Goal: Information Seeking & Learning: Learn about a topic

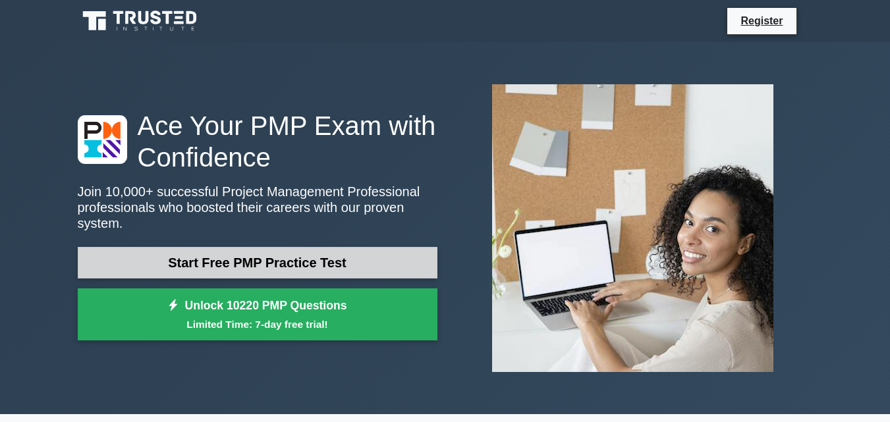
click at [319, 258] on link "Start Free PMP Practice Test" at bounding box center [258, 263] width 360 height 32
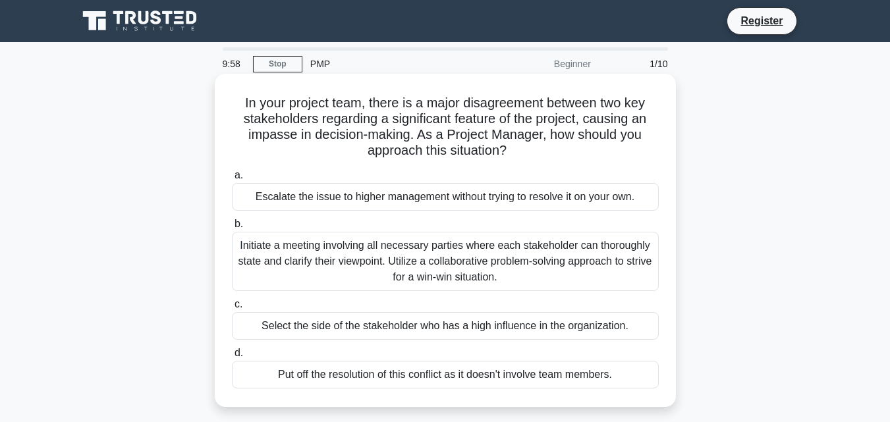
click at [277, 191] on div "Escalate the issue to higher management without trying to resolve it on your ow…" at bounding box center [445, 197] width 427 height 28
click at [232, 180] on input "a. Escalate the issue to higher management without trying to resolve it on your…" at bounding box center [232, 175] width 0 height 9
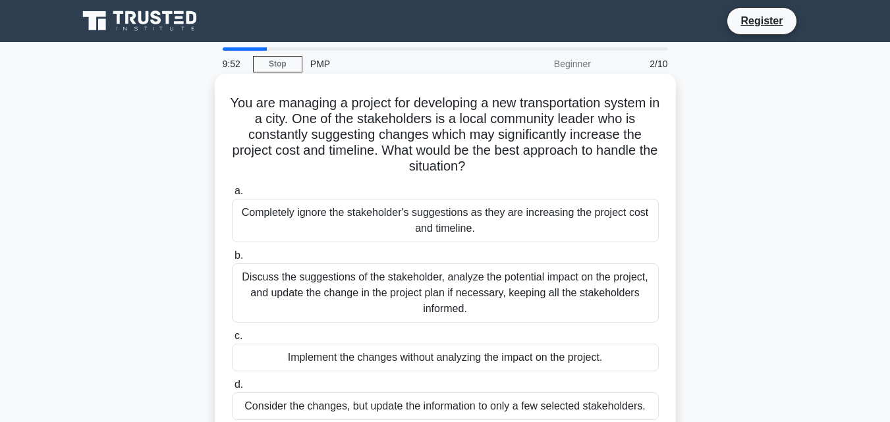
click at [305, 221] on div "Completely ignore the stakeholder's suggestions as they are increasing the proj…" at bounding box center [445, 220] width 427 height 43
click at [232, 196] on input "a. Completely ignore the stakeholder's suggestions as they are increasing the p…" at bounding box center [232, 191] width 0 height 9
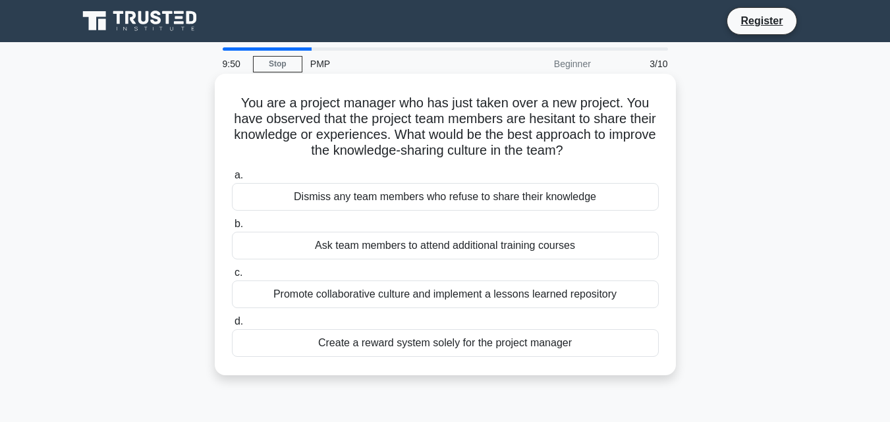
click at [348, 197] on div "Dismiss any team members who refuse to share their knowledge" at bounding box center [445, 197] width 427 height 28
click at [232, 180] on input "a. Dismiss any team members who refuse to share their knowledge" at bounding box center [232, 175] width 0 height 9
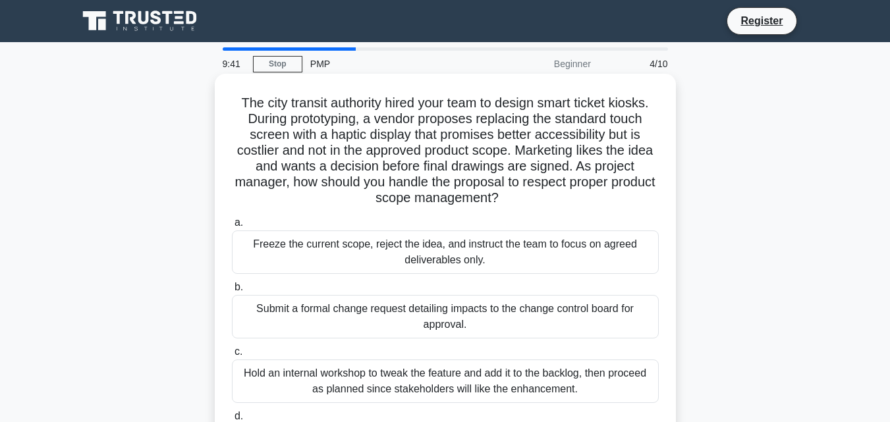
click at [313, 250] on div "Freeze the current scope, reject the idea, and instruct the team to focus on ag…" at bounding box center [445, 252] width 427 height 43
click at [232, 227] on input "a. Freeze the current scope, reject the idea, and instruct the team to focus on…" at bounding box center [232, 223] width 0 height 9
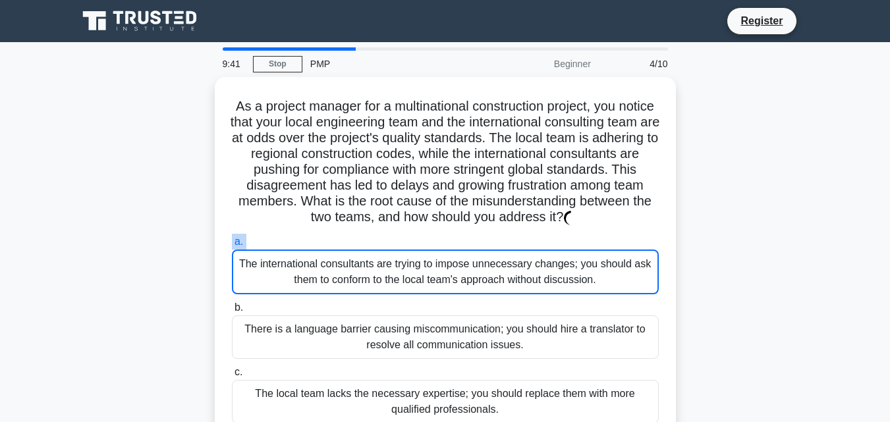
click at [313, 250] on label "a. The international consultants are trying to impose unnecessary changes; you …" at bounding box center [445, 264] width 427 height 61
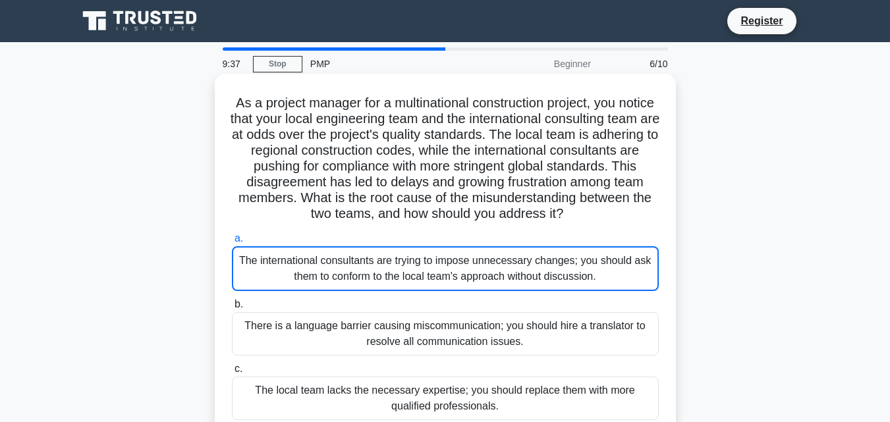
click at [402, 281] on div "The international consultants are trying to impose unnecessary changes; you sho…" at bounding box center [445, 268] width 427 height 45
click at [232, 243] on input "a. The international consultants are trying to impose unnecessary changes; you …" at bounding box center [232, 239] width 0 height 9
click at [402, 281] on div "The international consultants are trying to impose unnecessary changes; you sho…" at bounding box center [445, 268] width 427 height 45
click at [232, 243] on input "a. The international consultants are trying to impose unnecessary changes; you …" at bounding box center [232, 239] width 0 height 9
click at [377, 347] on div "There is a language barrier causing miscommunication; you should hire a transla…" at bounding box center [445, 333] width 427 height 43
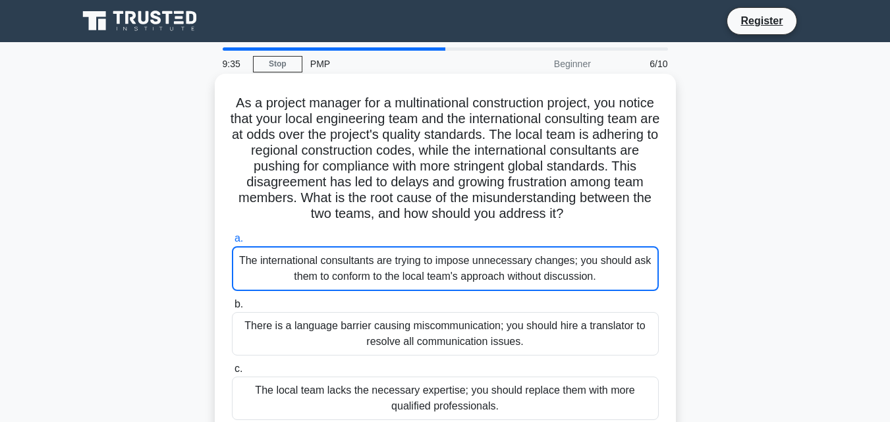
click at [232, 309] on input "b. There is a language barrier causing miscommunication; you should hire a tran…" at bounding box center [232, 304] width 0 height 9
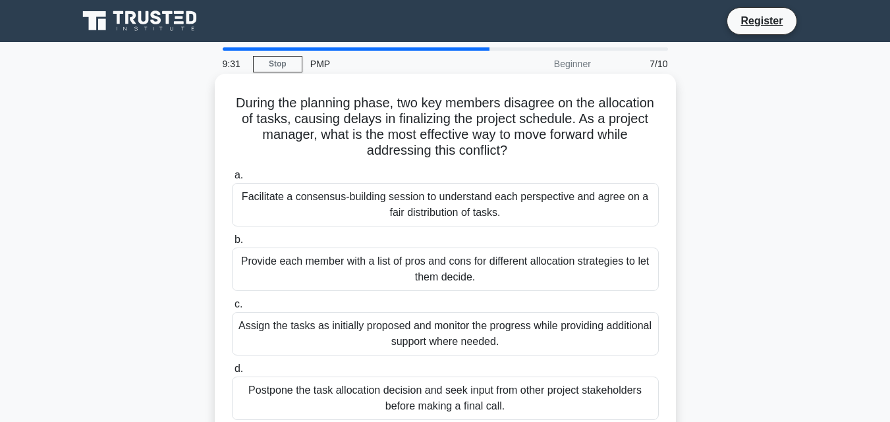
click at [426, 214] on div "Facilitate a consensus-building session to understand each perspective and agre…" at bounding box center [445, 204] width 427 height 43
click at [232, 180] on input "a. Facilitate a consensus-building session to understand each perspective and a…" at bounding box center [232, 175] width 0 height 9
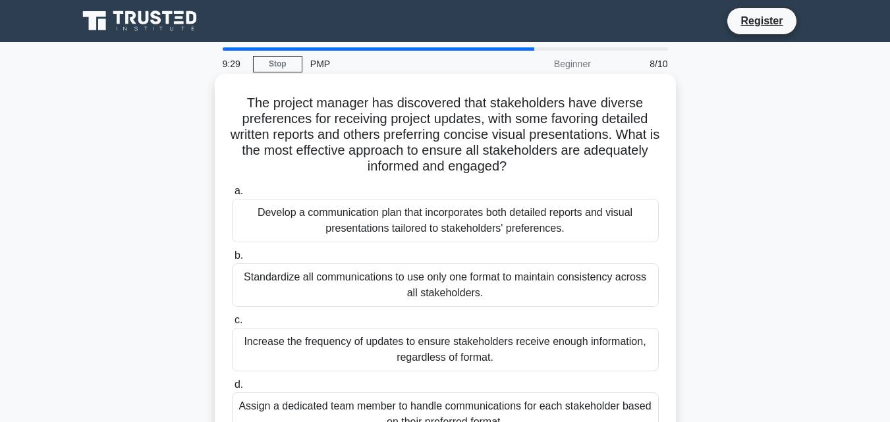
click at [427, 219] on div "Develop a communication plan that incorporates both detailed reports and visual…" at bounding box center [445, 220] width 427 height 43
click at [232, 196] on input "a. Develop a communication plan that incorporates both detailed reports and vis…" at bounding box center [232, 191] width 0 height 9
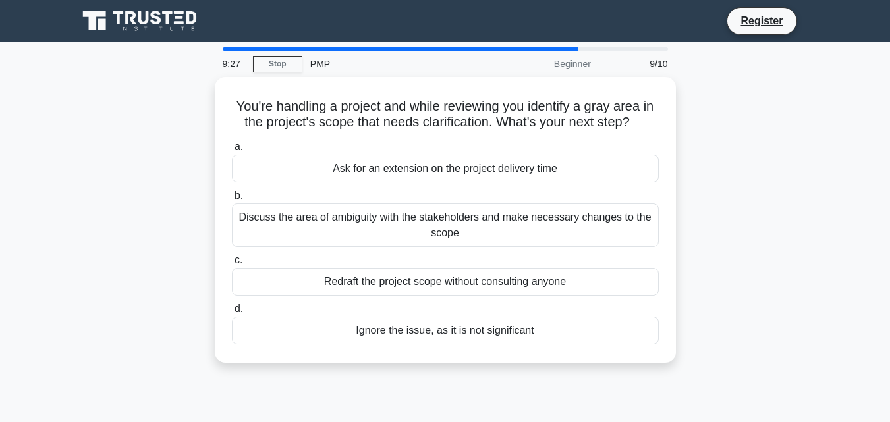
click at [427, 219] on div "Discuss the area of ambiguity with the stakeholders and make necessary changes …" at bounding box center [445, 225] width 427 height 43
click at [232, 200] on input "b. Discuss the area of ambiguity with the stakeholders and make necessary chang…" at bounding box center [232, 196] width 0 height 9
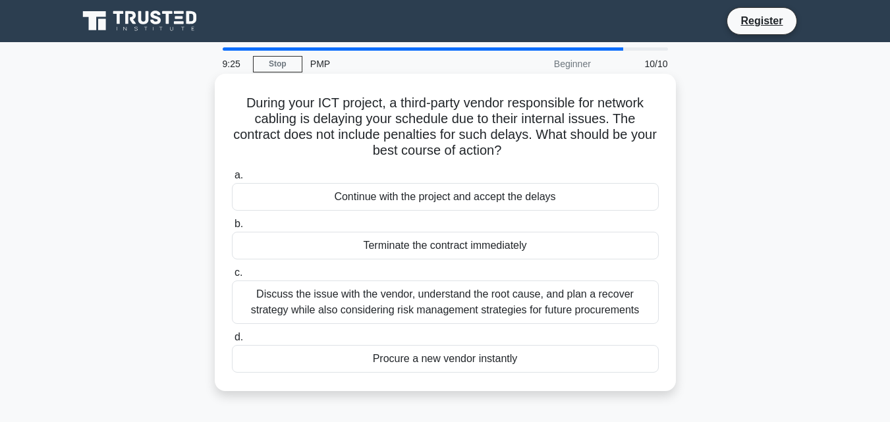
click at [419, 246] on div "Terminate the contract immediately" at bounding box center [445, 246] width 427 height 28
click at [232, 229] on input "b. Terminate the contract immediately" at bounding box center [232, 224] width 0 height 9
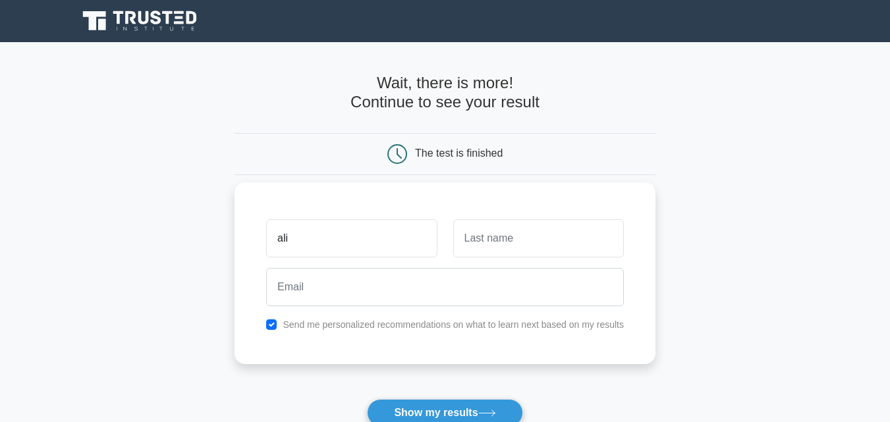
type input "ali"
click at [532, 246] on input "text" at bounding box center [538, 238] width 171 height 38
type input "alhelo"
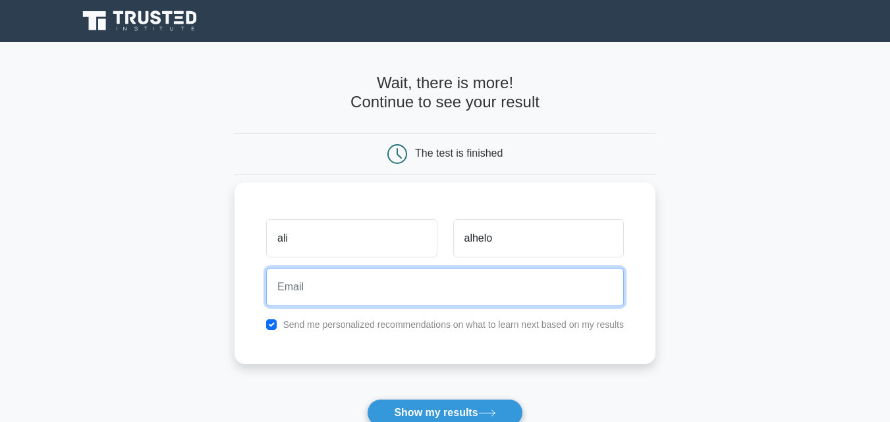
click at [482, 296] on input "email" at bounding box center [445, 287] width 358 height 38
type input "0111289280hlow@gmail.com"
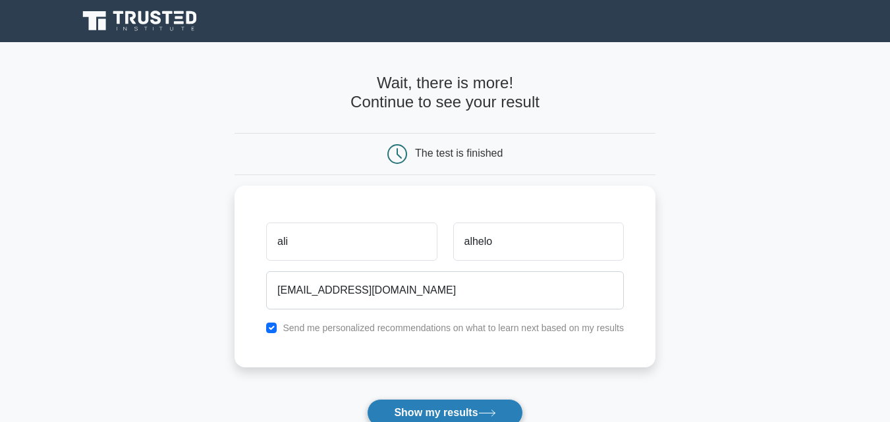
click at [493, 410] on button "Show my results" at bounding box center [444, 413] width 155 height 28
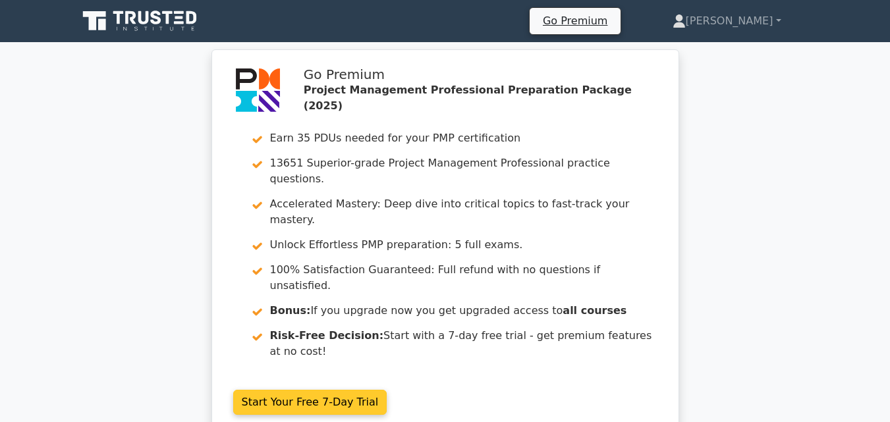
click at [294, 390] on link "Start Your Free 7-Day Trial" at bounding box center [310, 402] width 154 height 25
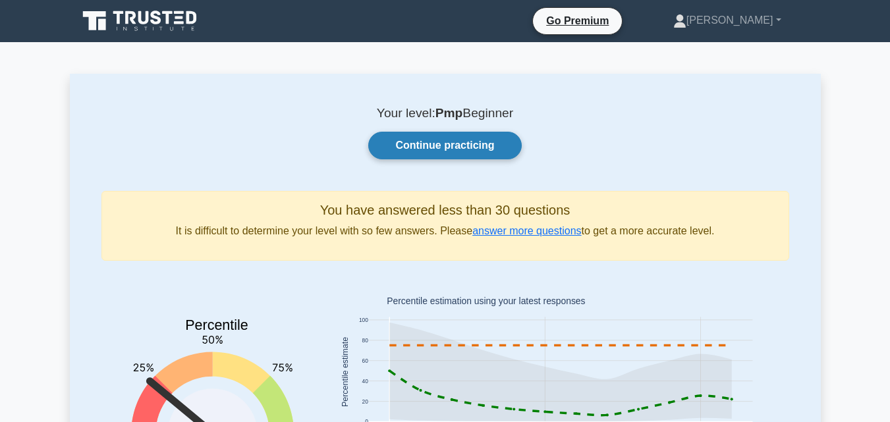
click at [491, 150] on link "Continue practicing" at bounding box center [444, 146] width 153 height 28
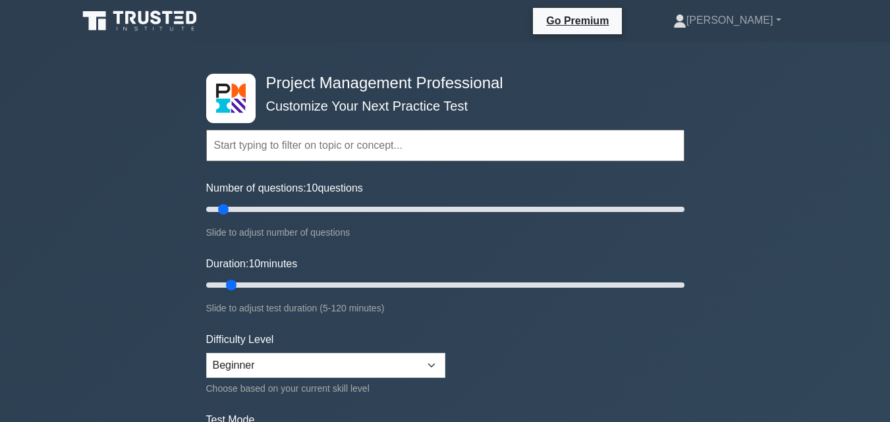
click at [491, 150] on input "text" at bounding box center [445, 146] width 478 height 32
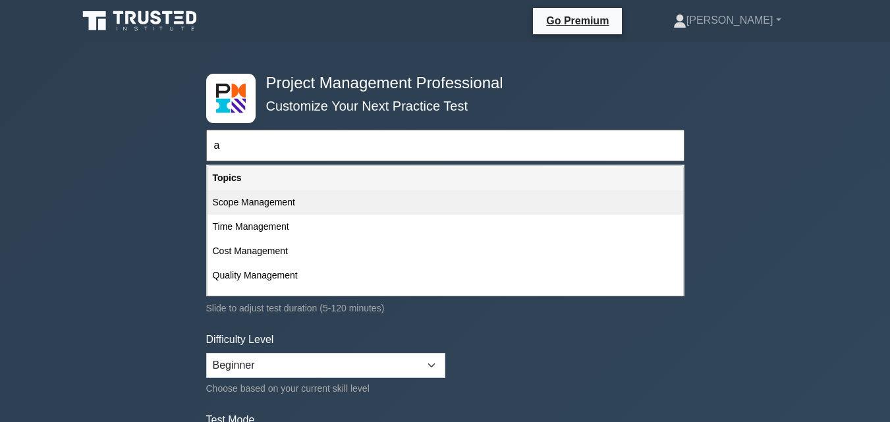
click at [395, 201] on div "Scope Management" at bounding box center [446, 202] width 476 height 24
type input "Scope Management"
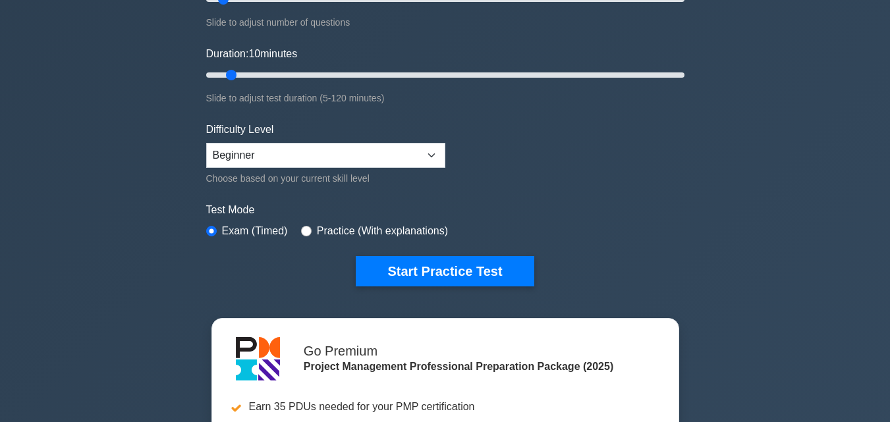
scroll to position [184, 0]
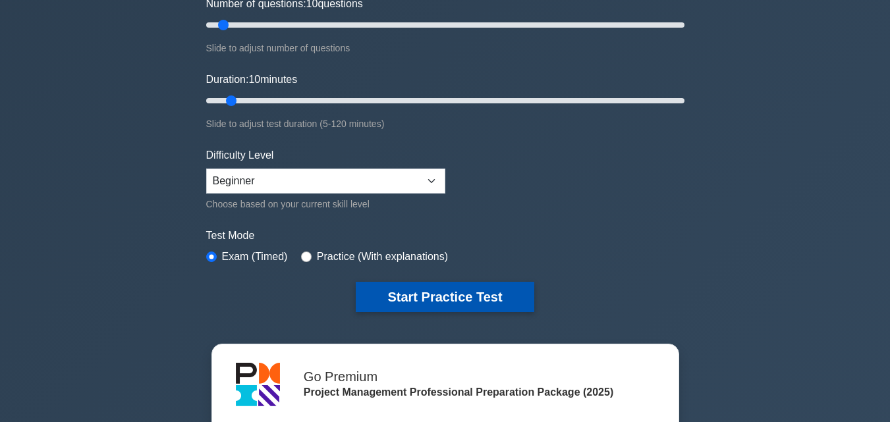
click at [475, 299] on button "Start Practice Test" at bounding box center [445, 297] width 178 height 30
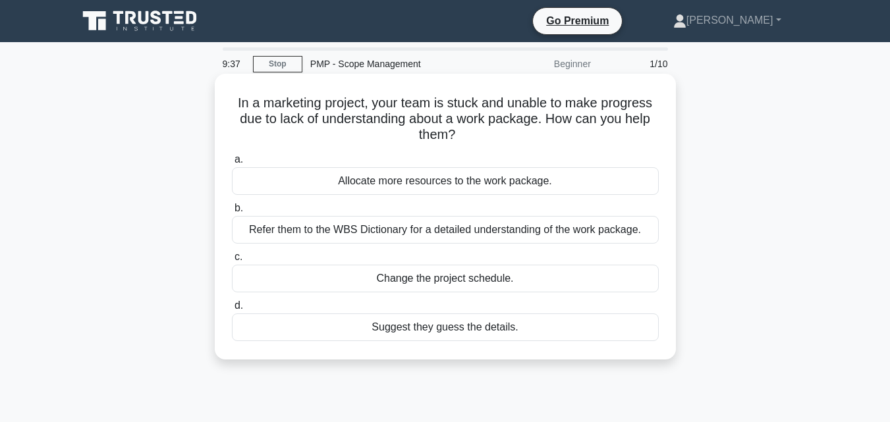
click at [480, 291] on div "Change the project schedule." at bounding box center [445, 279] width 427 height 28
click at [232, 262] on input "c. Change the project schedule." at bounding box center [232, 257] width 0 height 9
